Goal: Find specific page/section: Find specific page/section

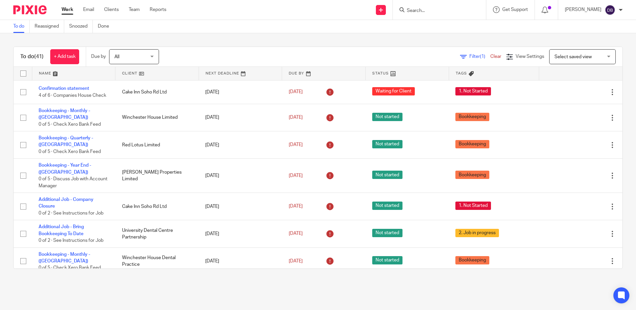
click at [425, 9] on input "Search" at bounding box center [436, 11] width 60 height 6
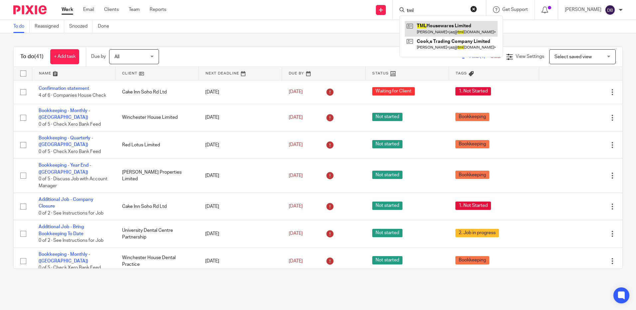
type input "tml"
click at [462, 30] on link at bounding box center [451, 28] width 93 height 15
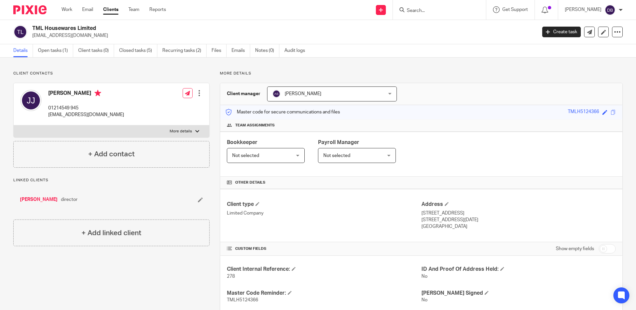
click at [437, 11] on input "Search" at bounding box center [436, 11] width 60 height 6
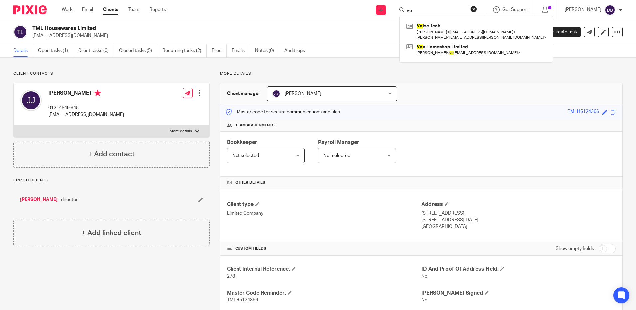
type input "vox"
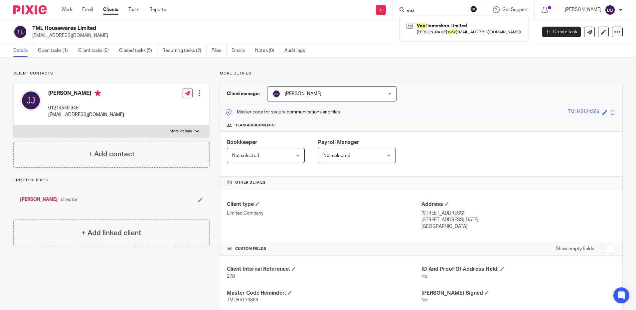
drag, startPoint x: 419, startPoint y: 9, endPoint x: 394, endPoint y: 7, distance: 24.4
click at [394, 7] on div "Send new email Create task Add client Request signature vox Vox Homeshop Limite…" at bounding box center [406, 10] width 460 height 20
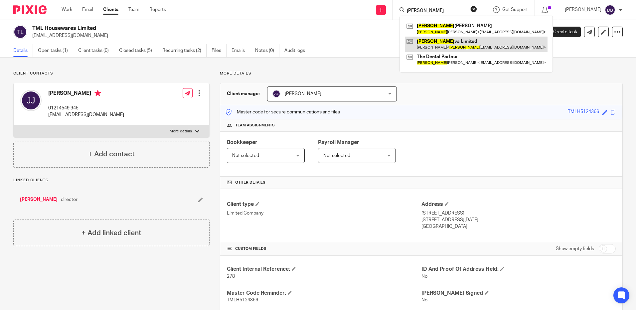
type input "lau"
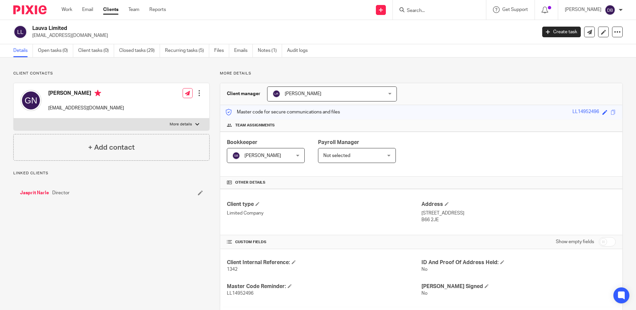
click at [33, 194] on link "Jasprit Narle" at bounding box center [34, 192] width 29 height 7
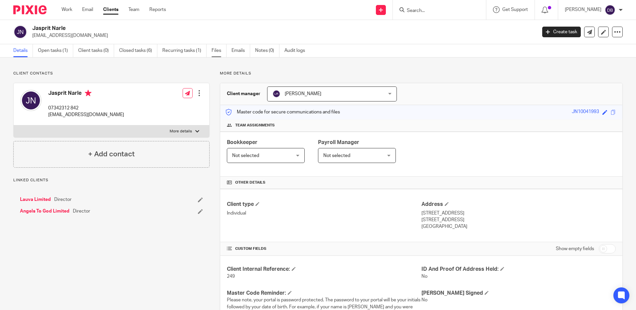
click at [218, 49] on link "Files" at bounding box center [218, 50] width 15 height 13
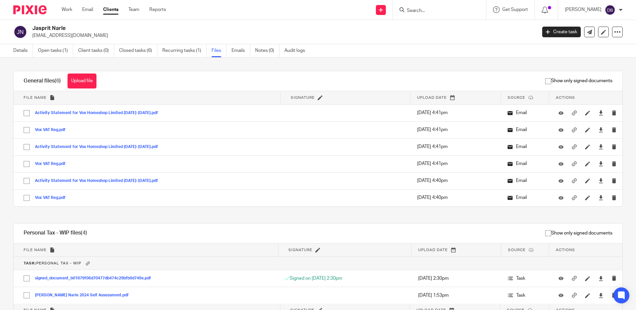
click at [10, 48] on div "Details Open tasks (1) Client tasks (0) Closed tasks (6) Recurring tasks (1) Fi…" at bounding box center [160, 50] width 321 height 13
click at [17, 52] on link "Details" at bounding box center [23, 50] width 20 height 13
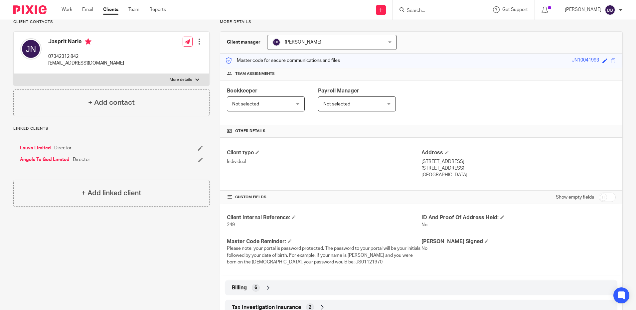
scroll to position [114, 0]
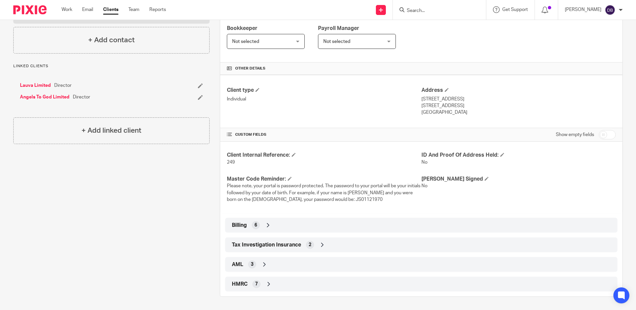
click at [299, 227] on div "Billing 6" at bounding box center [421, 224] width 382 height 11
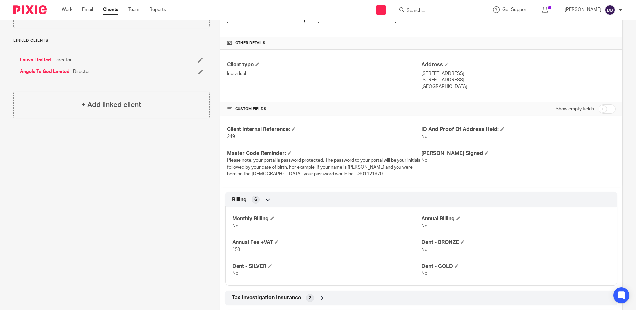
scroll to position [193, 0]
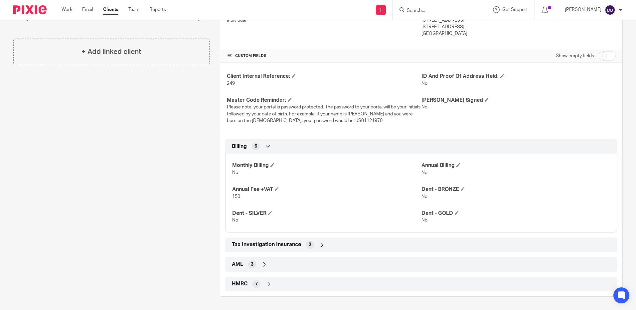
click at [301, 243] on div "Tax Investigation Insurance 2" at bounding box center [421, 244] width 382 height 11
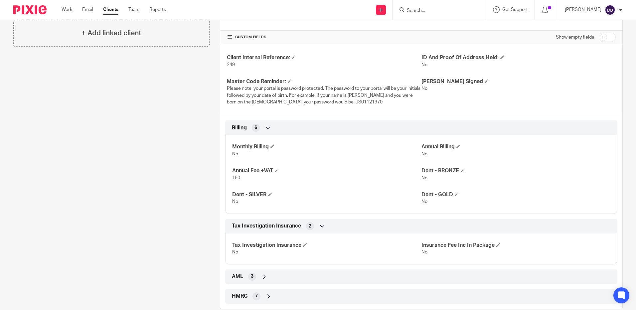
scroll to position [224, 0]
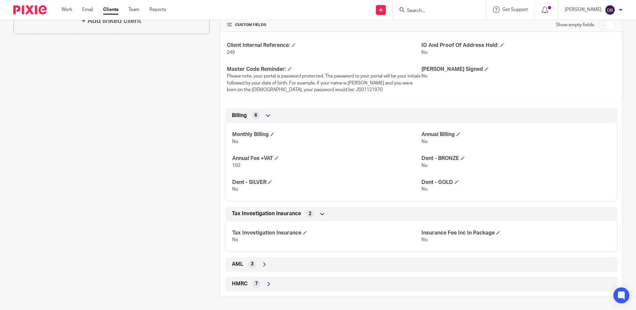
click at [292, 263] on div "AML 3" at bounding box center [421, 264] width 382 height 11
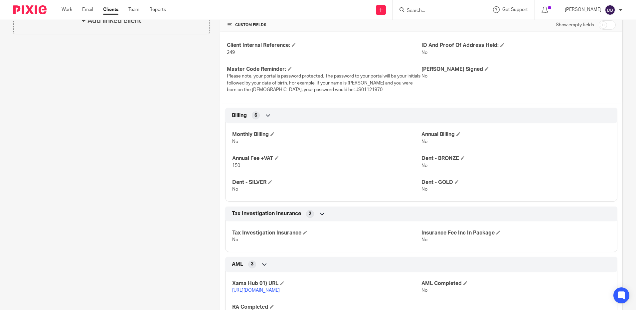
scroll to position [285, 0]
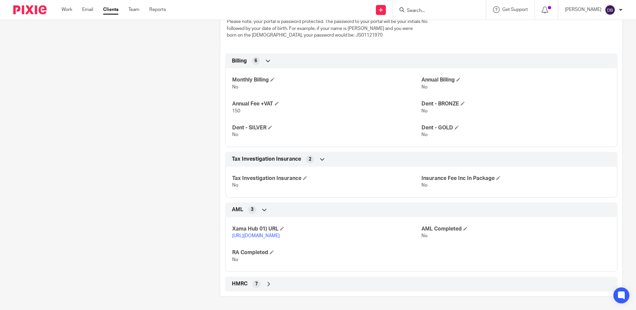
click at [280, 280] on div "HMRC 7" at bounding box center [421, 283] width 382 height 11
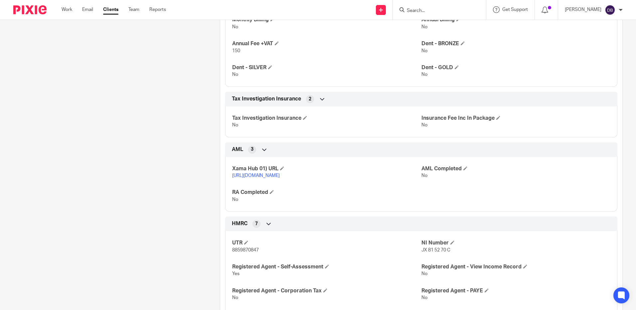
scroll to position [388, 0]
